Goal: Understand site structure: Understand site structure

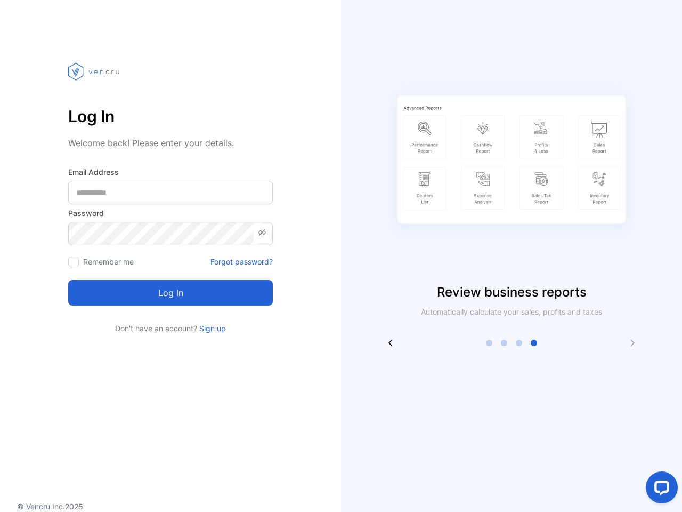
click at [341, 256] on div "Review business reports Automatically calculate your sales, profits and taxes" at bounding box center [511, 195] width 341 height 304
click at [262, 233] on icon at bounding box center [263, 233] width 2 height 2
click at [391, 343] on icon at bounding box center [390, 342] width 9 height 9
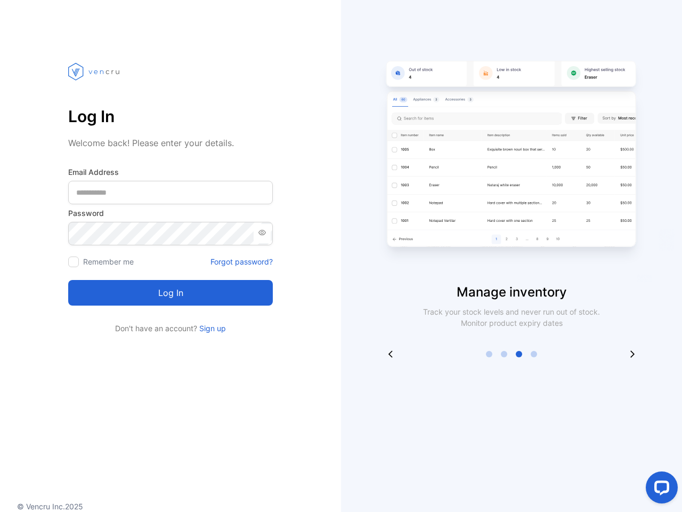
click at [489, 343] on div "Manage inventory Track your stock levels and never run out of stock. Monitor pr…" at bounding box center [511, 201] width 341 height 316
click at [504, 343] on div "Manage inventory Track your stock levels and never run out of stock. Monitor pr…" at bounding box center [511, 201] width 341 height 316
click at [519, 343] on div "Manage inventory Track your stock levels and never run out of stock. Monitor pr…" at bounding box center [511, 201] width 341 height 316
click at [534, 343] on div "Manage inventory Track your stock levels and never run out of stock. Monitor pr…" at bounding box center [511, 201] width 341 height 316
click at [633, 343] on div "Manage inventory Track your stock levels and never run out of stock. Monitor pr…" at bounding box center [511, 201] width 341 height 316
